Goal: Task Accomplishment & Management: Manage account settings

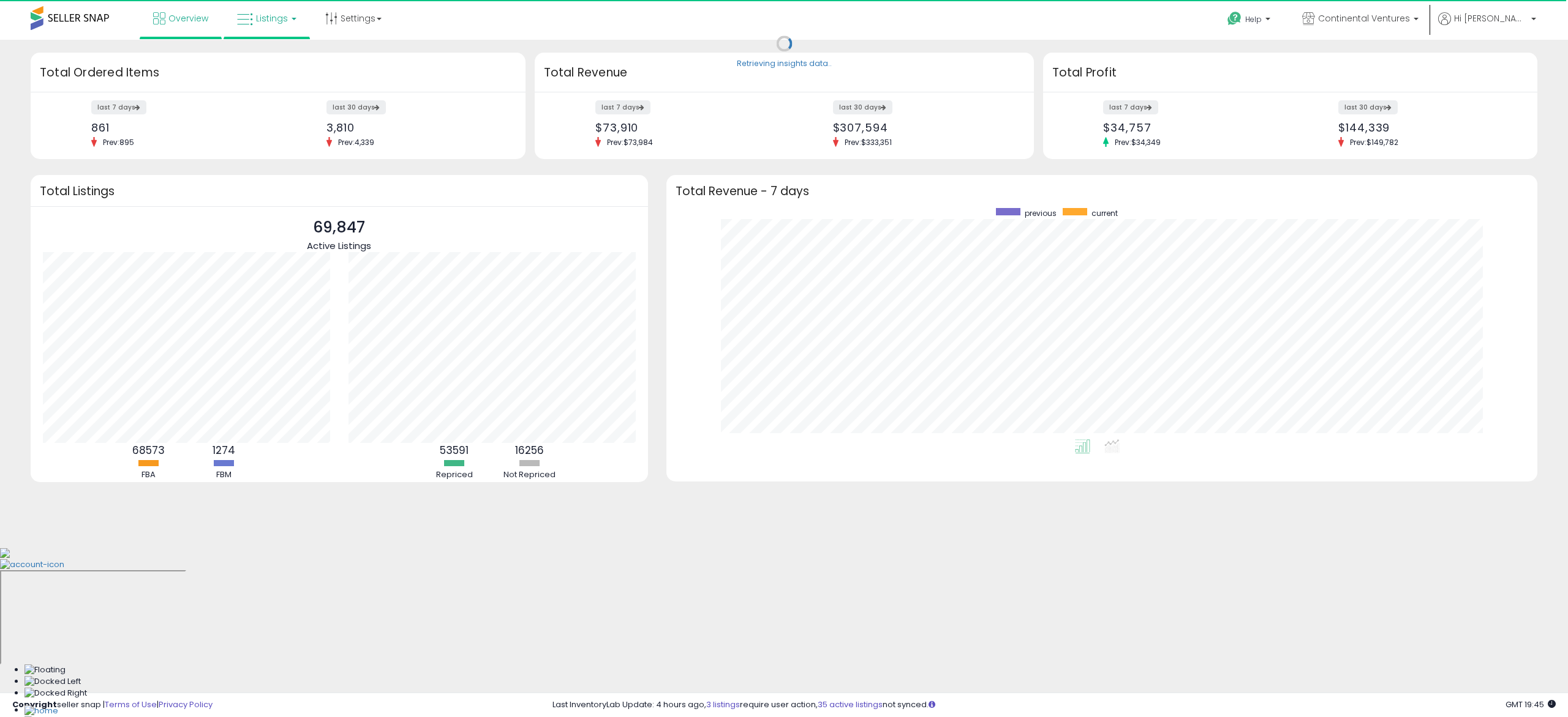
click at [262, 16] on span "Listings" at bounding box center [272, 18] width 32 height 13
click at [265, 21] on span "Listings" at bounding box center [272, 18] width 32 height 13
click at [272, 50] on div "Retrieving insights data.. Retrieving overview data.. Total Ordered Items last …" at bounding box center [784, 294] width 1568 height 508
click at [268, 13] on span "Listings" at bounding box center [272, 18] width 32 height 13
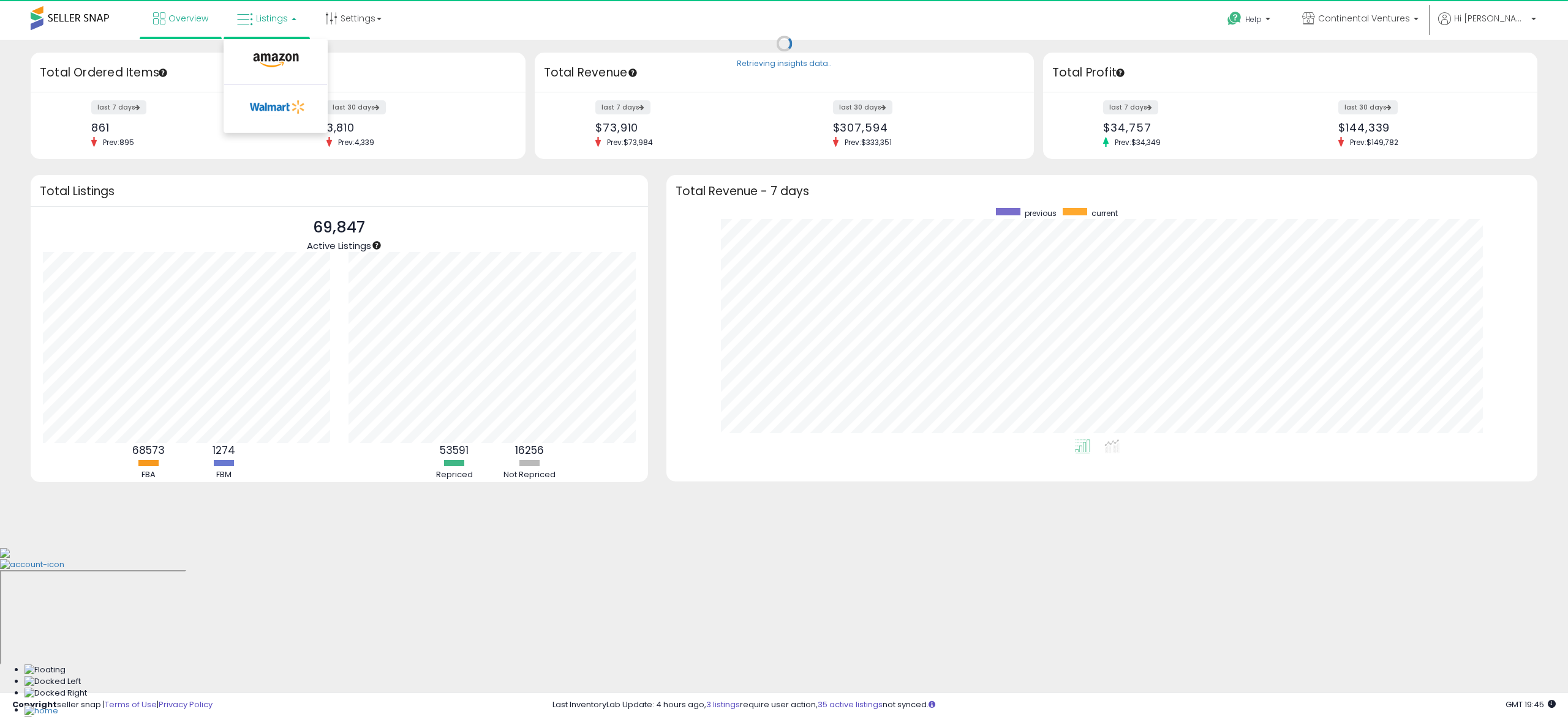
click at [277, 18] on span "Listings" at bounding box center [272, 18] width 32 height 13
click at [276, 15] on span "Listings" at bounding box center [272, 18] width 32 height 13
click at [281, 54] on icon at bounding box center [276, 60] width 53 height 15
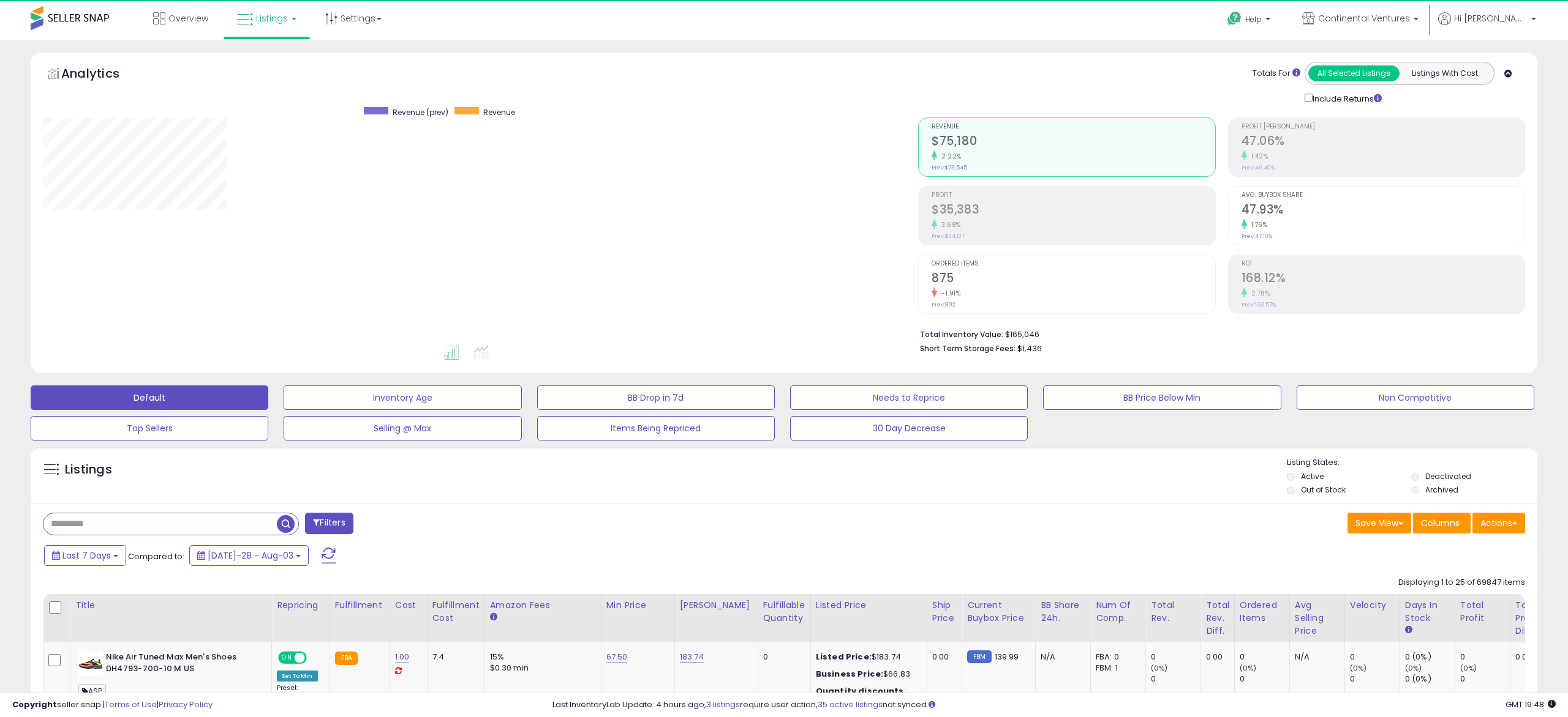
click at [171, 524] on input "text" at bounding box center [160, 525] width 233 height 21
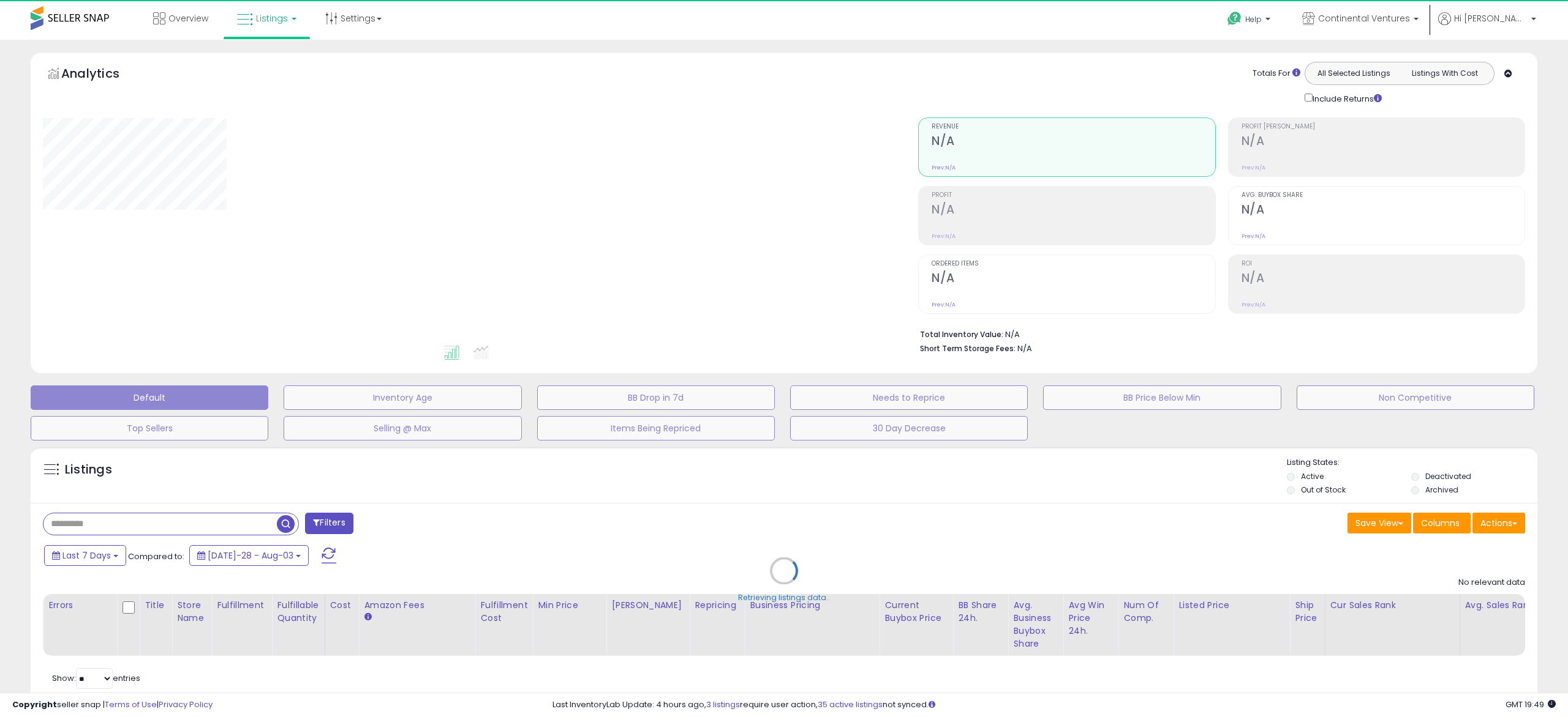
click at [202, 519] on div "Retrieving listings data.." at bounding box center [783, 580] width 1524 height 279
click at [201, 519] on div "Retrieving listings data.." at bounding box center [783, 580] width 1524 height 279
click at [200, 522] on div "Retrieving listings data.." at bounding box center [783, 580] width 1524 height 279
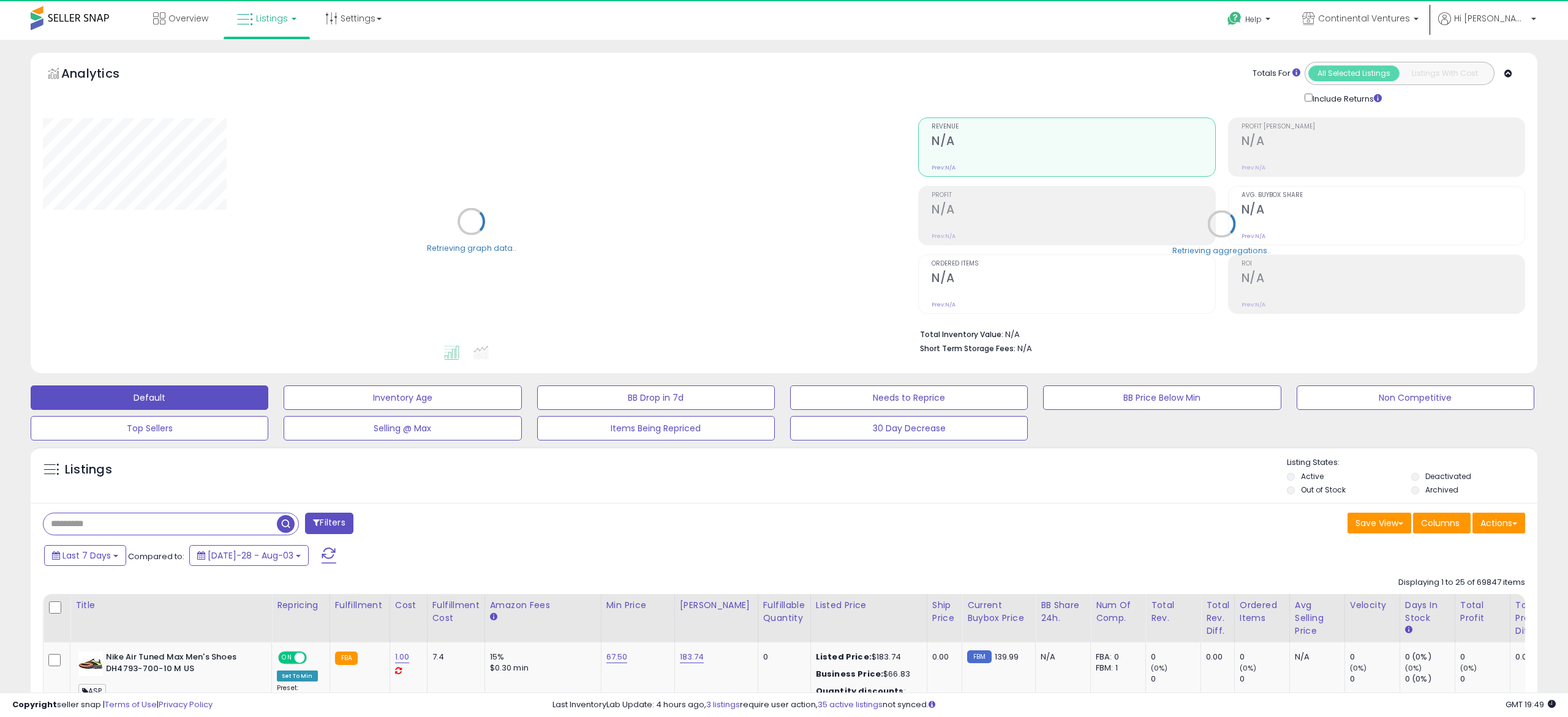
scroll to position [166, 0]
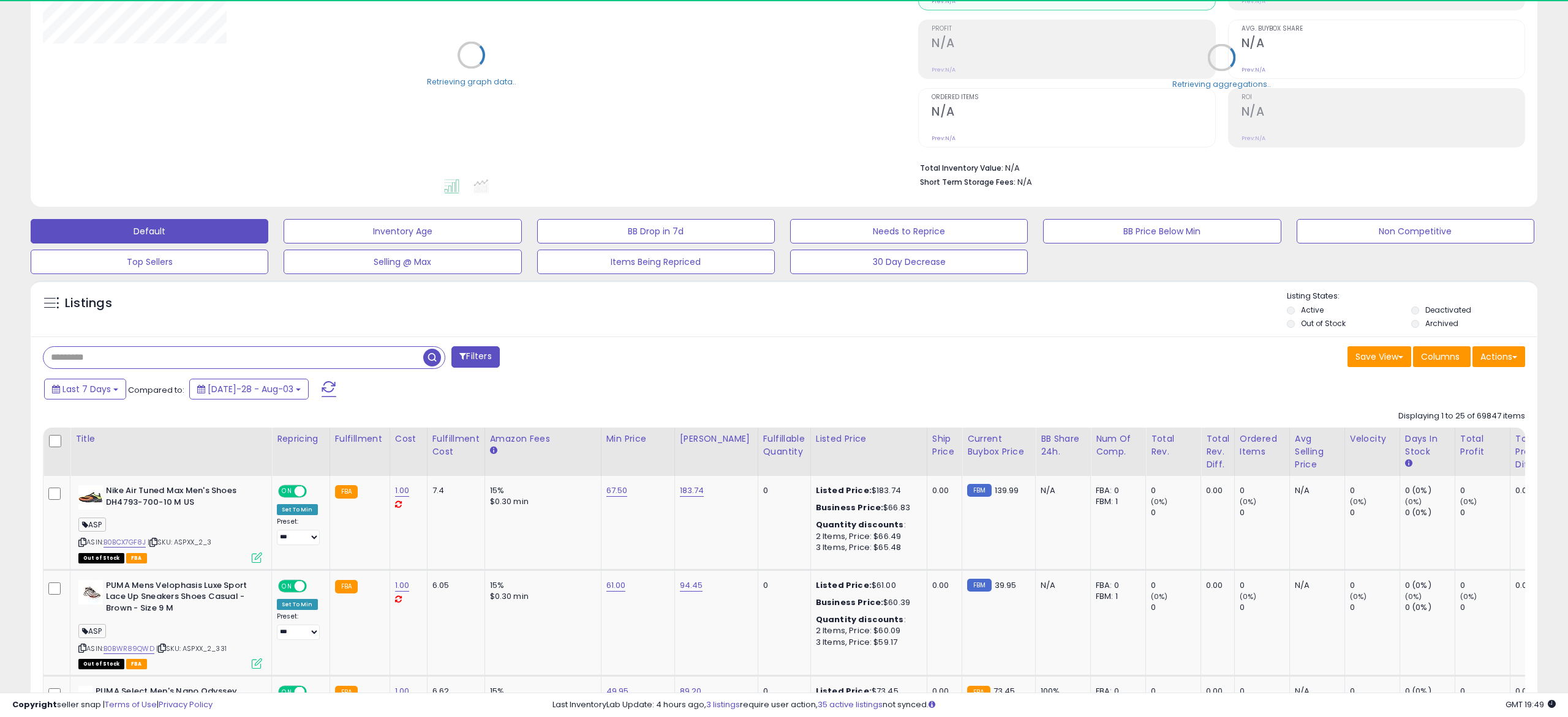
click at [210, 355] on input "text" at bounding box center [233, 358] width 380 height 21
click at [258, 358] on input "*****" at bounding box center [233, 358] width 380 height 21
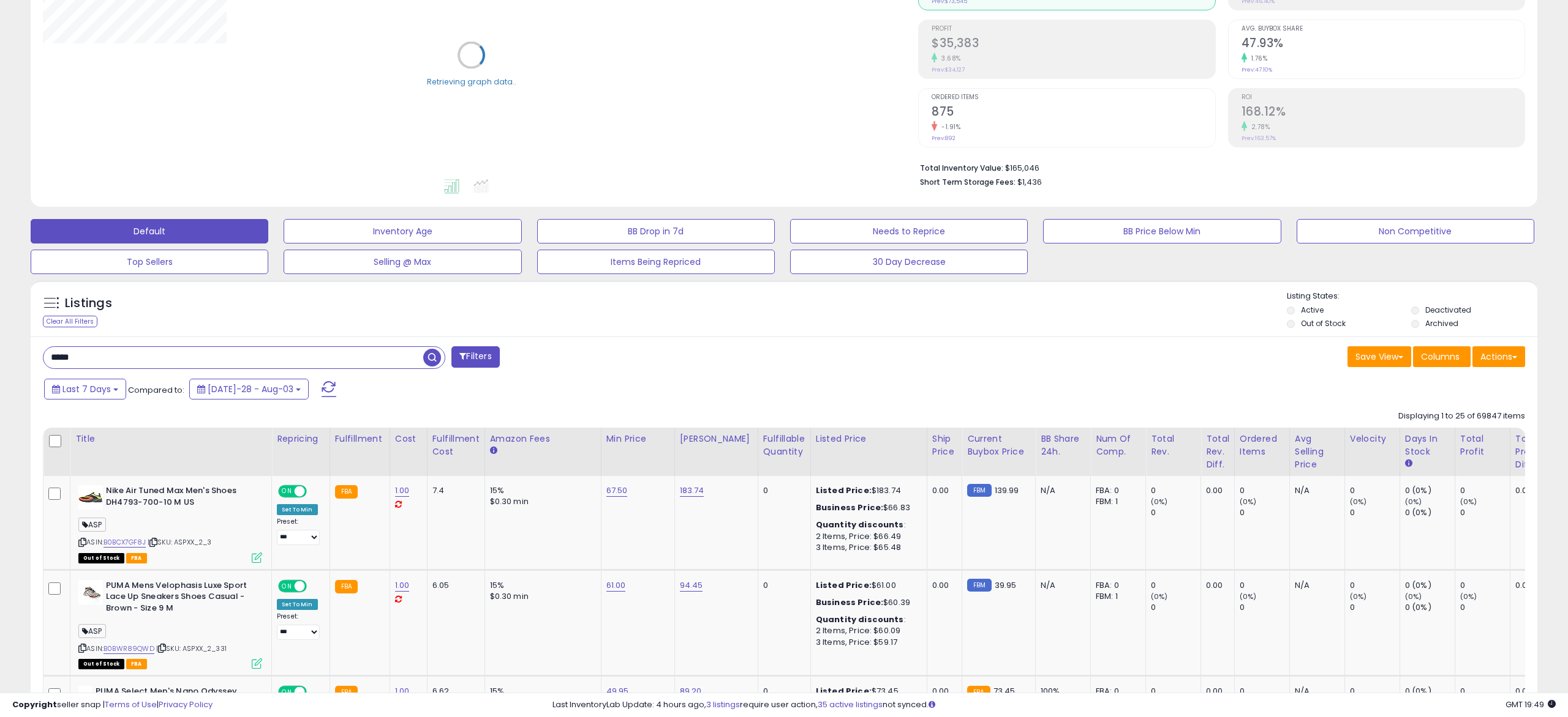
type input "*****"
click at [435, 355] on span "button" at bounding box center [432, 358] width 17 height 17
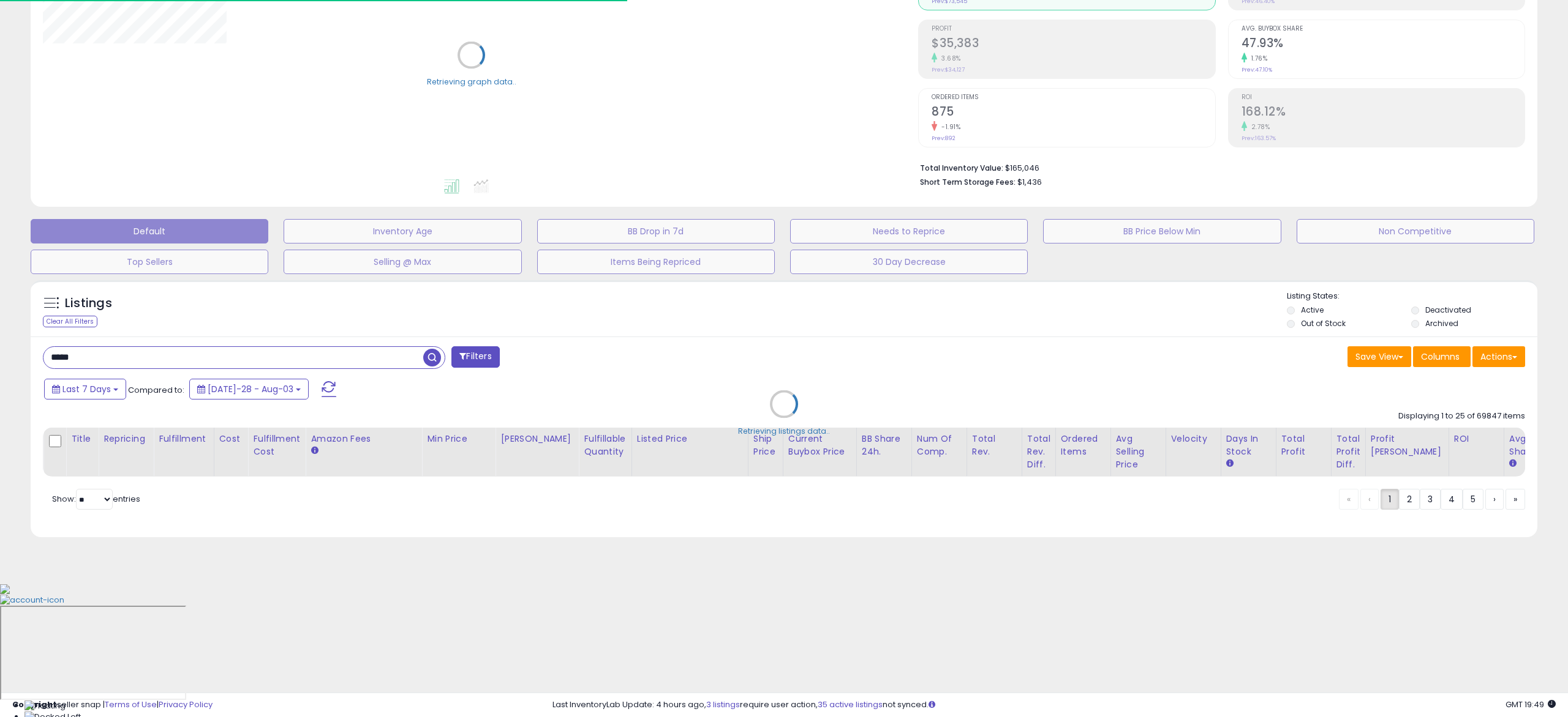
scroll to position [33, 0]
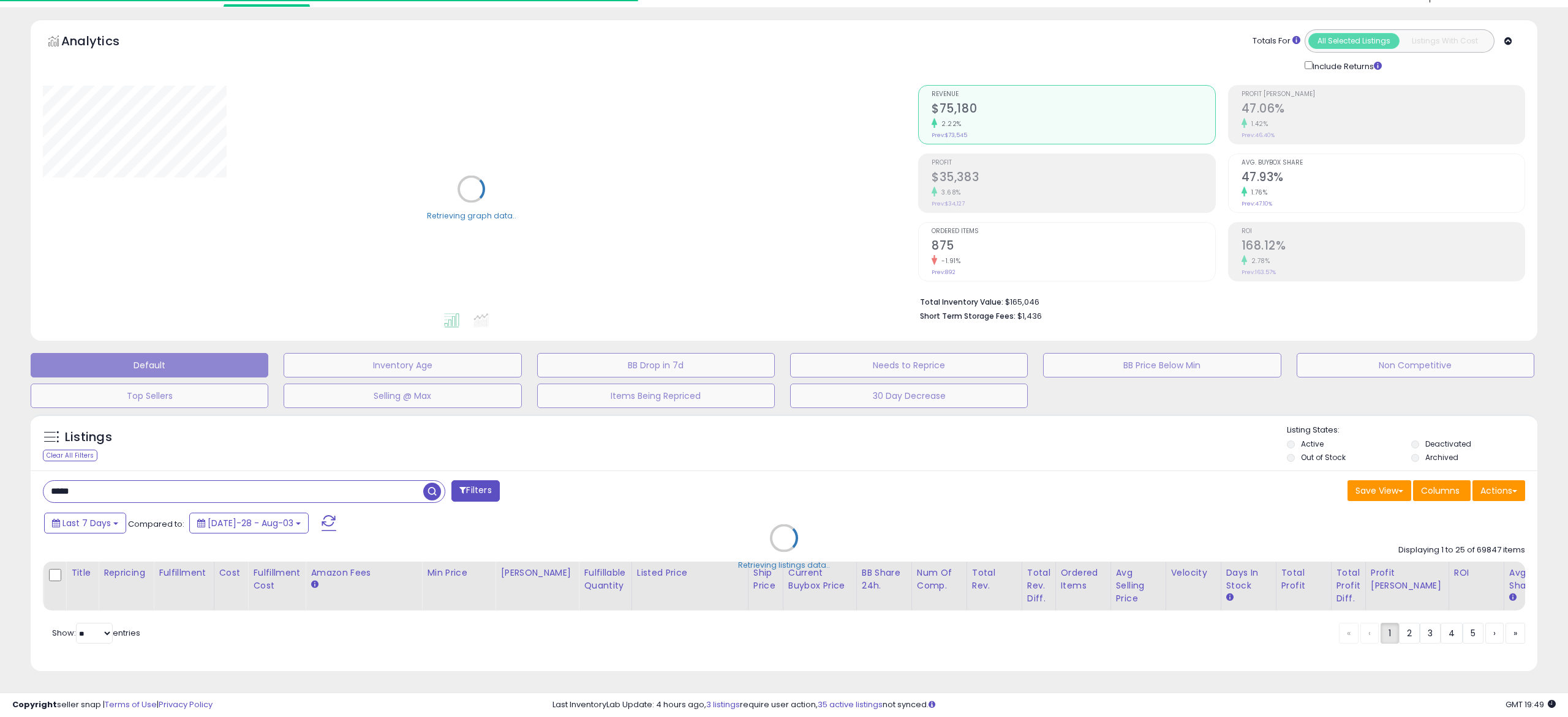
click at [1290, 324] on div "Total Inventory Value: $165,046 Short Term Storage Fees: $1,436" at bounding box center [1222, 304] width 607 height 47
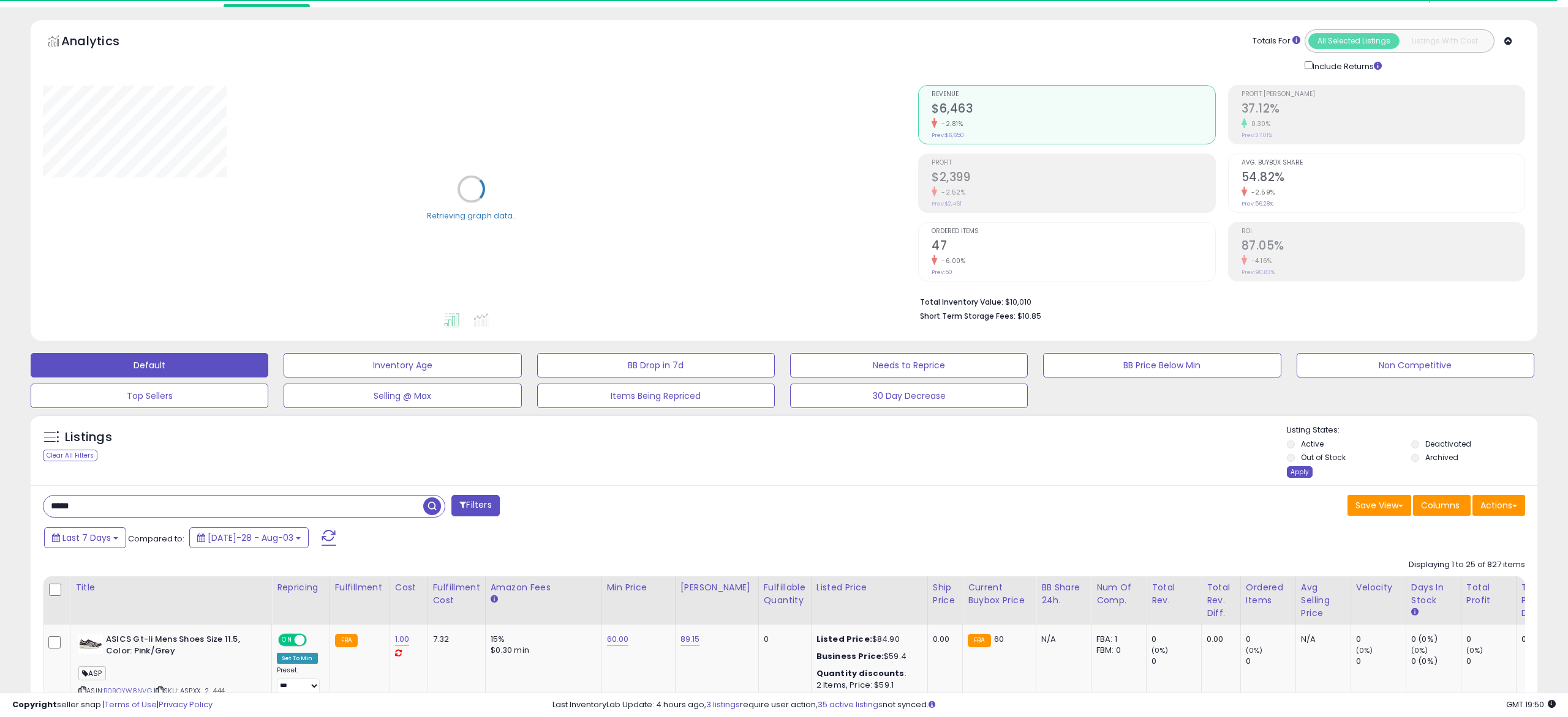
click at [1298, 471] on div "Apply" at bounding box center [1299, 473] width 26 height 12
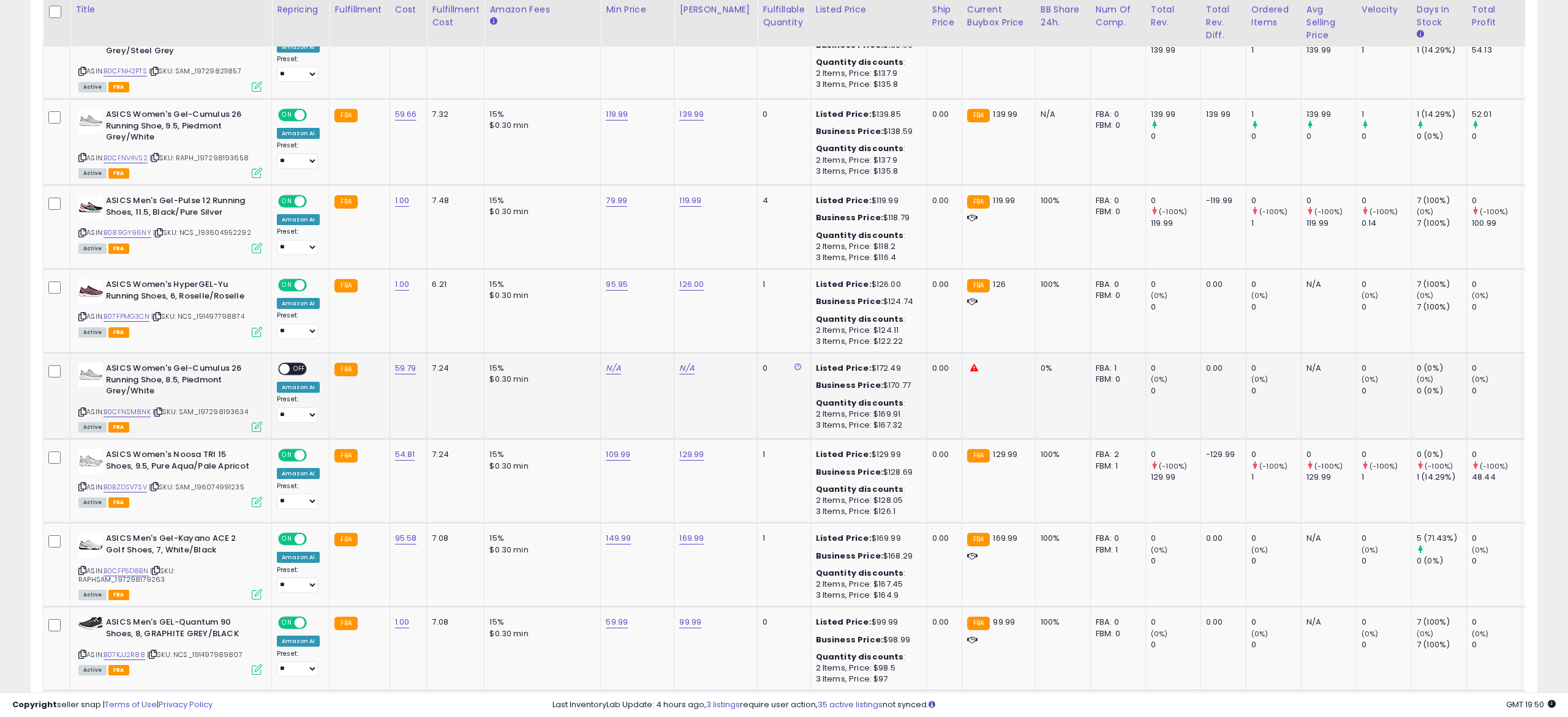
scroll to position [969, 0]
drag, startPoint x: 83, startPoint y: 412, endPoint x: 253, endPoint y: 31, distance: 417.2
click at [84, 412] on icon at bounding box center [82, 413] width 8 height 7
click at [83, 414] on icon at bounding box center [82, 413] width 8 height 7
click at [83, 413] on icon at bounding box center [82, 413] width 8 height 7
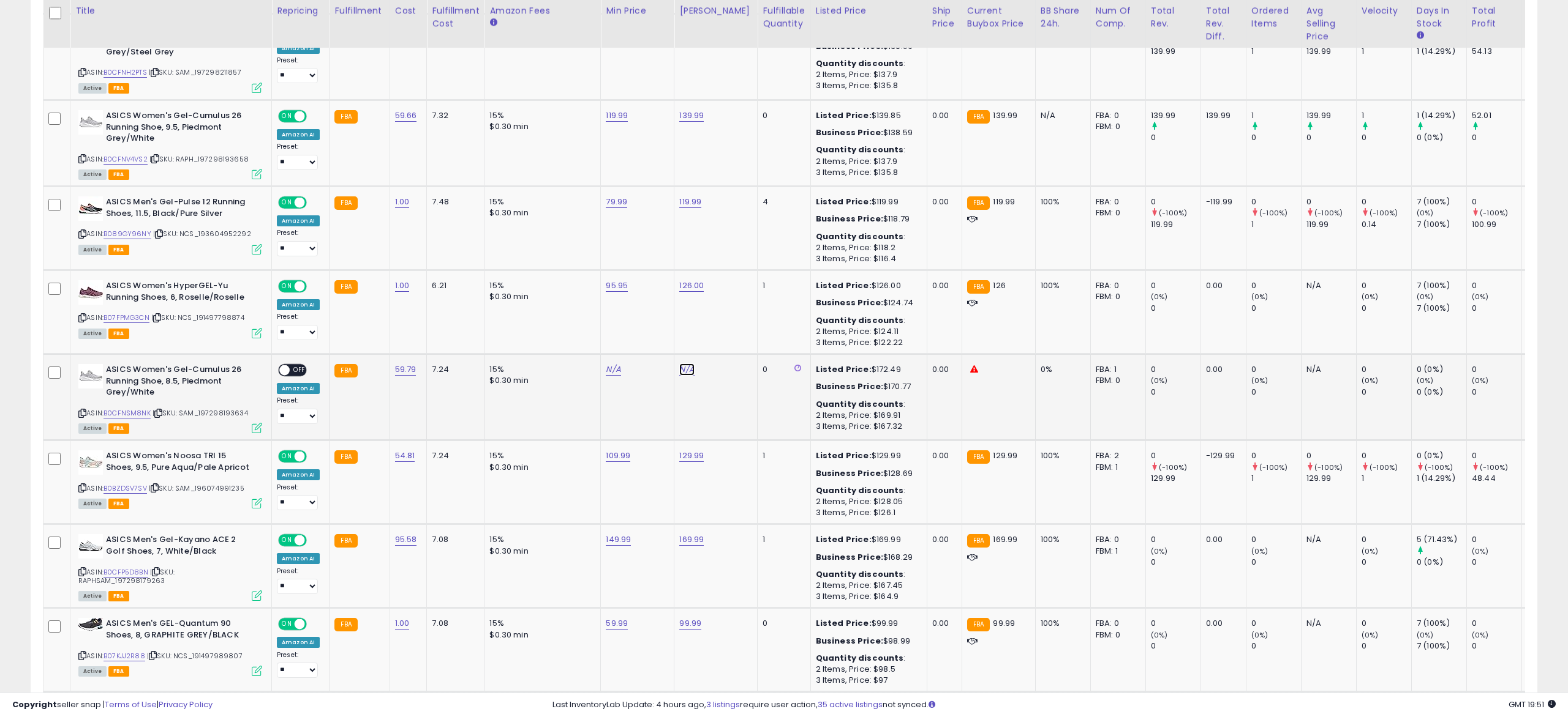
click at [682, 376] on link "N/A" at bounding box center [686, 369] width 15 height 13
type input "******"
click at [726, 339] on icon "submit" at bounding box center [722, 339] width 8 height 8
click at [619, 370] on div "N/A" at bounding box center [635, 369] width 59 height 11
click at [609, 372] on link "N/A" at bounding box center [613, 369] width 15 height 13
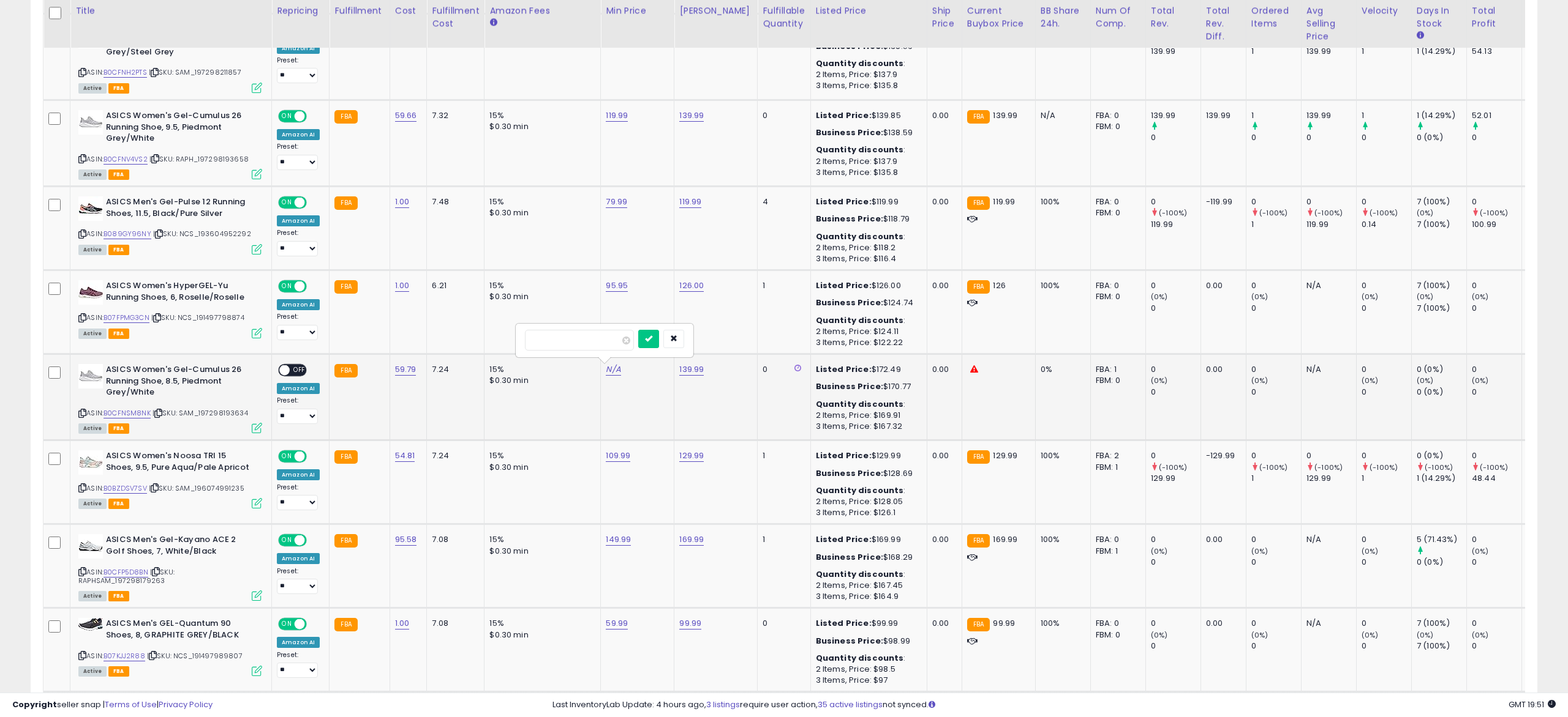
type input "******"
click button "submit" at bounding box center [649, 338] width 21 height 18
click at [286, 365] on div "ON OFF" at bounding box center [293, 370] width 29 height 13
click at [293, 368] on span "OFF" at bounding box center [300, 370] width 19 height 11
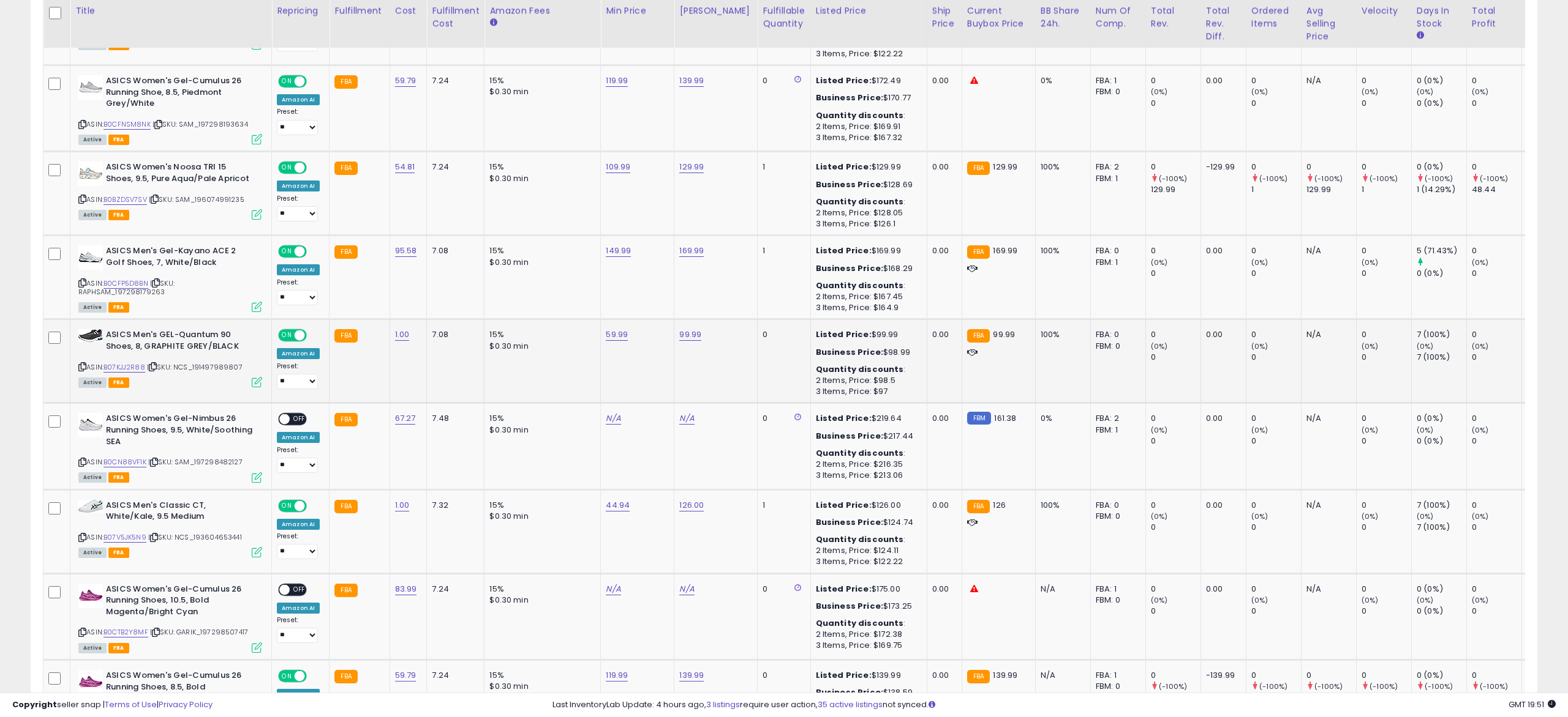
scroll to position [1259, 0]
drag, startPoint x: 84, startPoint y: 460, endPoint x: 137, endPoint y: 428, distance: 61.9
click at [84, 460] on icon at bounding box center [82, 462] width 8 height 7
click at [683, 422] on link "N/A" at bounding box center [686, 417] width 15 height 13
type input "******"
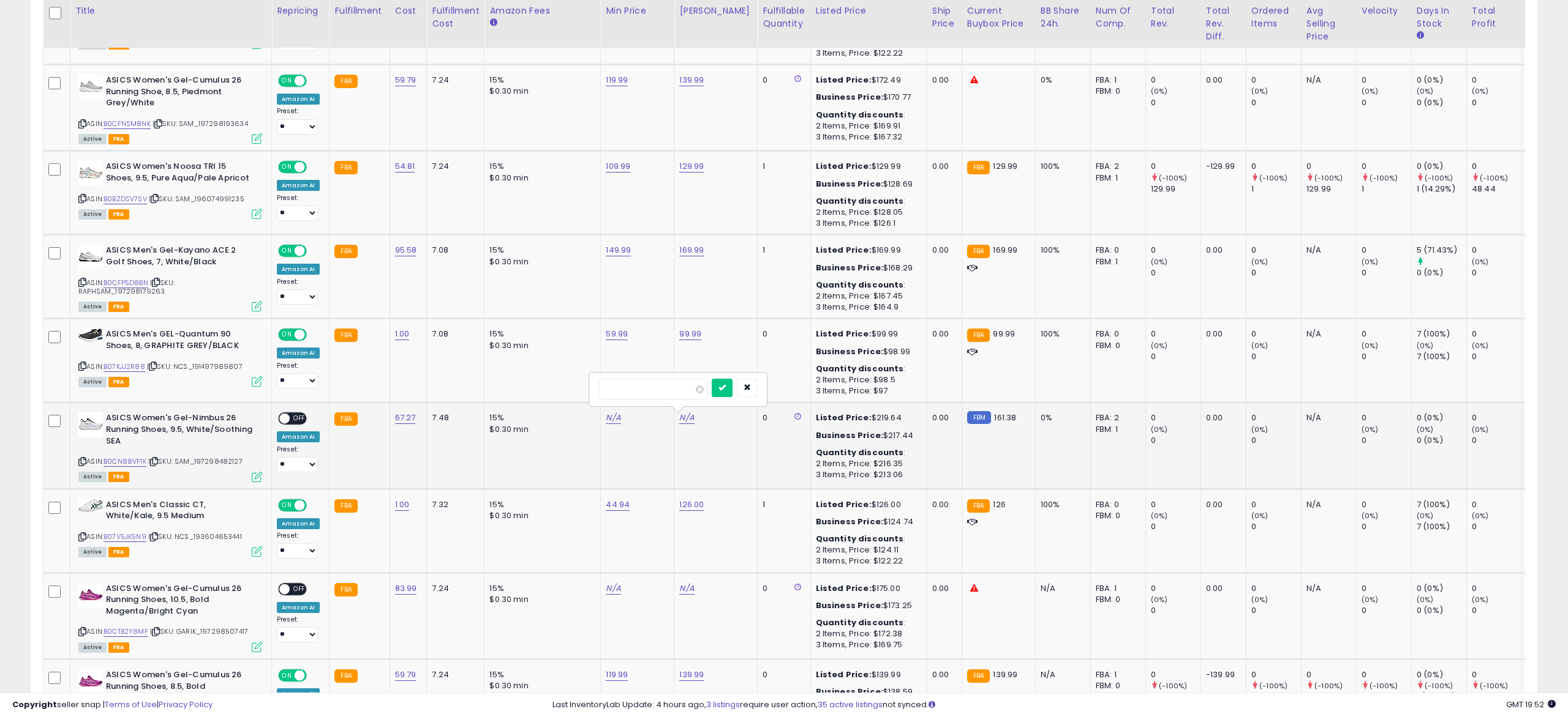
click button "submit" at bounding box center [722, 387] width 21 height 18
click at [618, 420] on div "N/A" at bounding box center [635, 417] width 59 height 11
click at [607, 418] on link "N/A" at bounding box center [613, 417] width 15 height 13
type input "*"
type input "******"
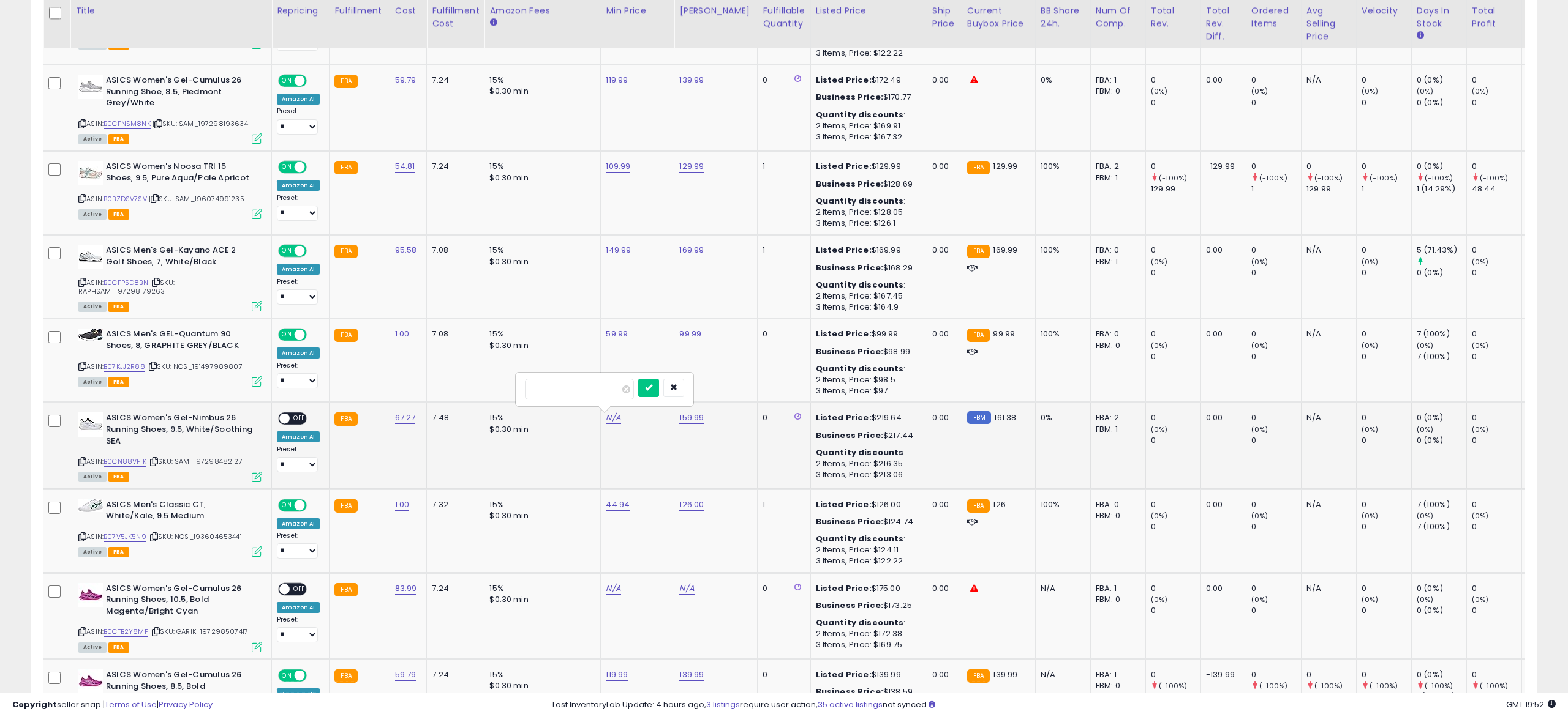
click button "submit" at bounding box center [649, 387] width 21 height 18
click at [298, 414] on div "ON OFF" at bounding box center [293, 418] width 29 height 13
click at [293, 419] on span "OFF" at bounding box center [300, 418] width 19 height 11
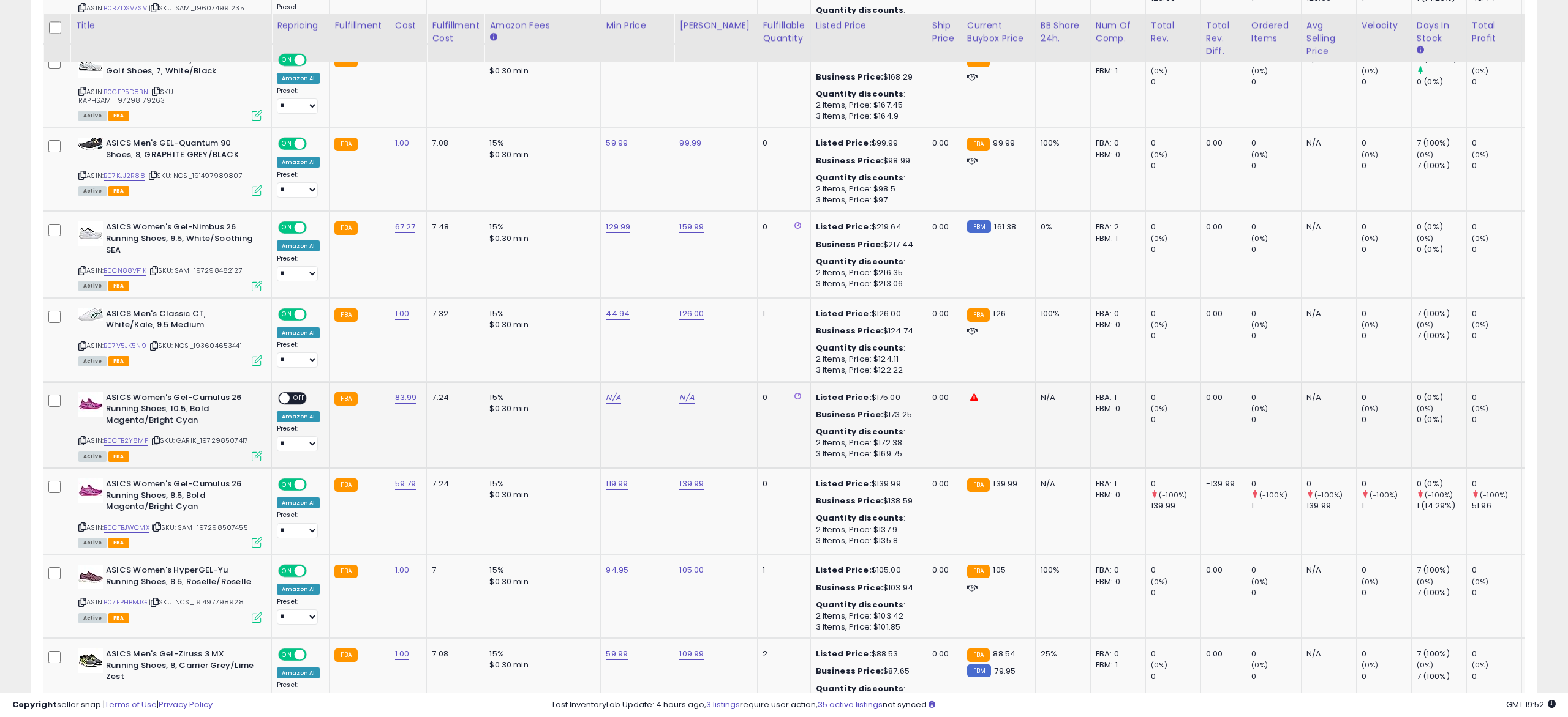
scroll to position [1464, 0]
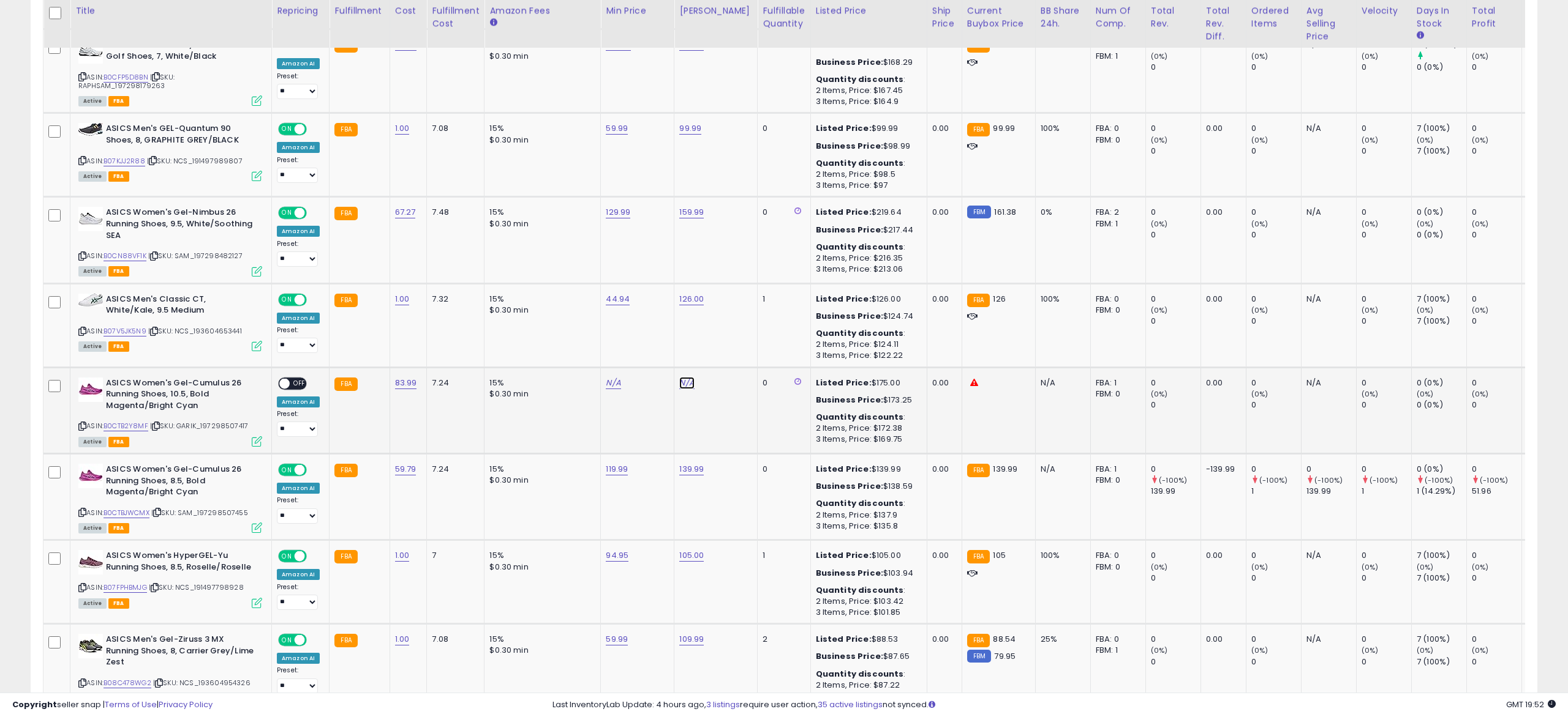
click at [681, 384] on link "N/A" at bounding box center [686, 383] width 15 height 13
type input "******"
click button "submit" at bounding box center [722, 352] width 21 height 18
click at [612, 382] on link "N/A" at bounding box center [613, 383] width 15 height 13
type input "*****"
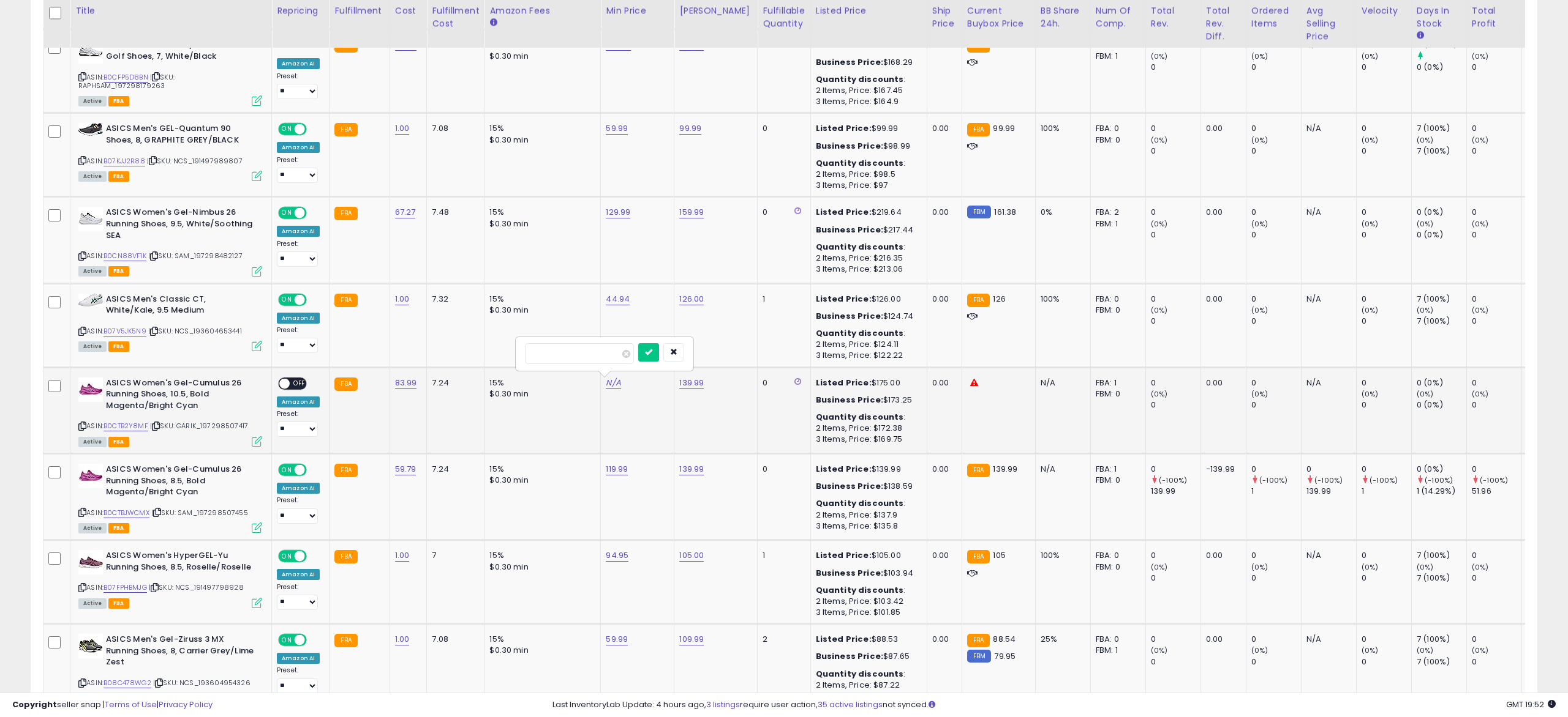
click button "submit" at bounding box center [649, 352] width 21 height 18
click at [292, 379] on div "ON OFF" at bounding box center [278, 384] width 29 height 11
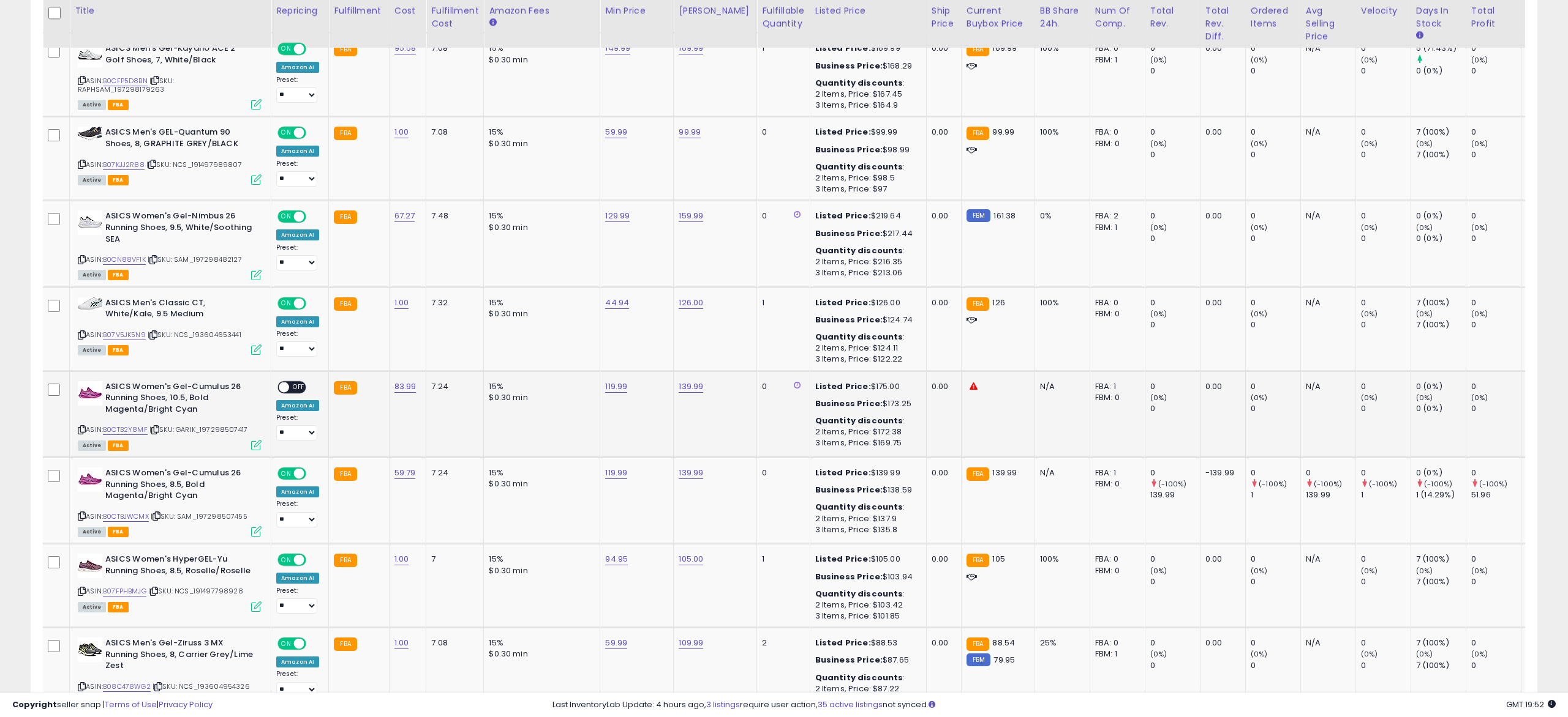
click at [281, 387] on span at bounding box center [283, 387] width 11 height 11
click at [298, 387] on span "OFF" at bounding box center [299, 387] width 19 height 11
